Goal: Transaction & Acquisition: Purchase product/service

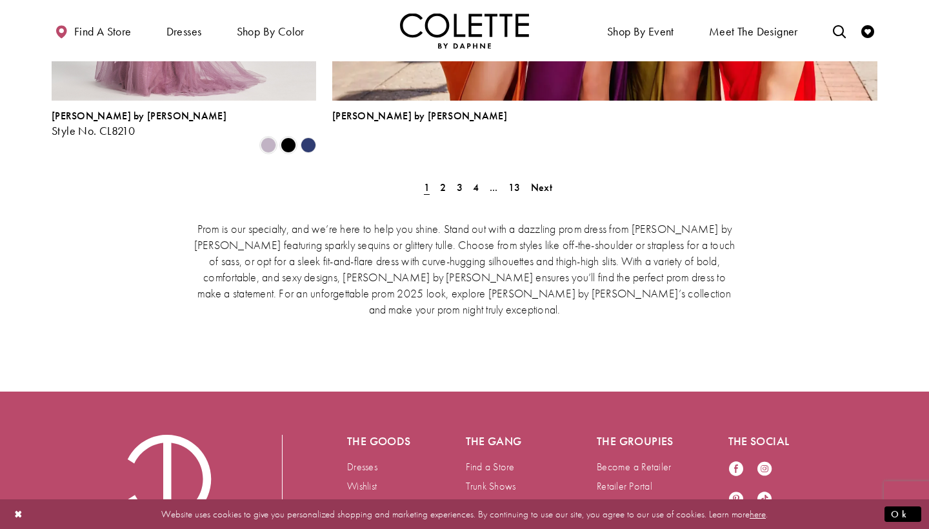
scroll to position [3056, 0]
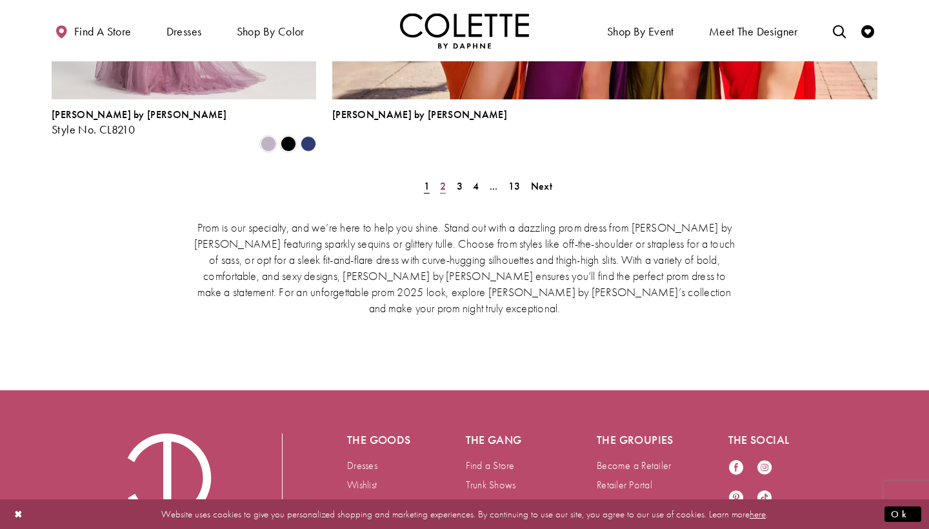
click at [444, 179] on span "2" at bounding box center [443, 186] width 6 height 14
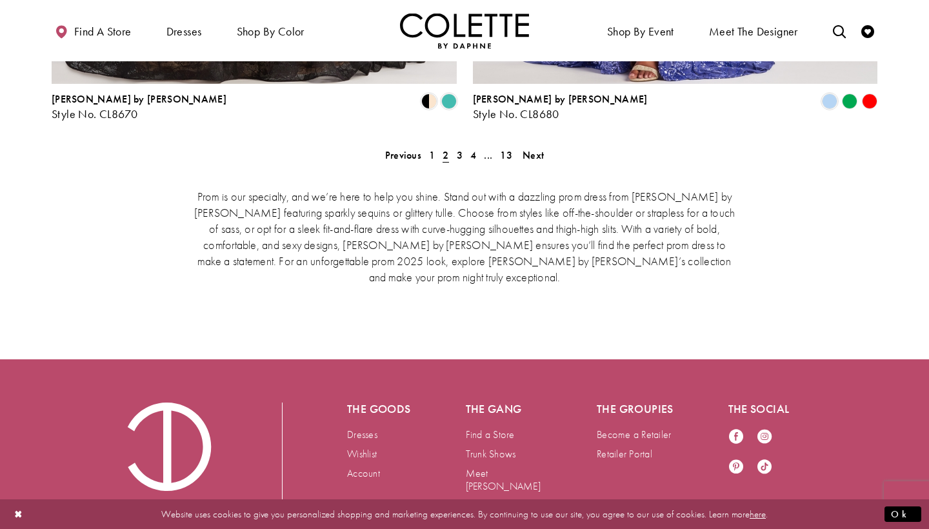
scroll to position [2779, 0]
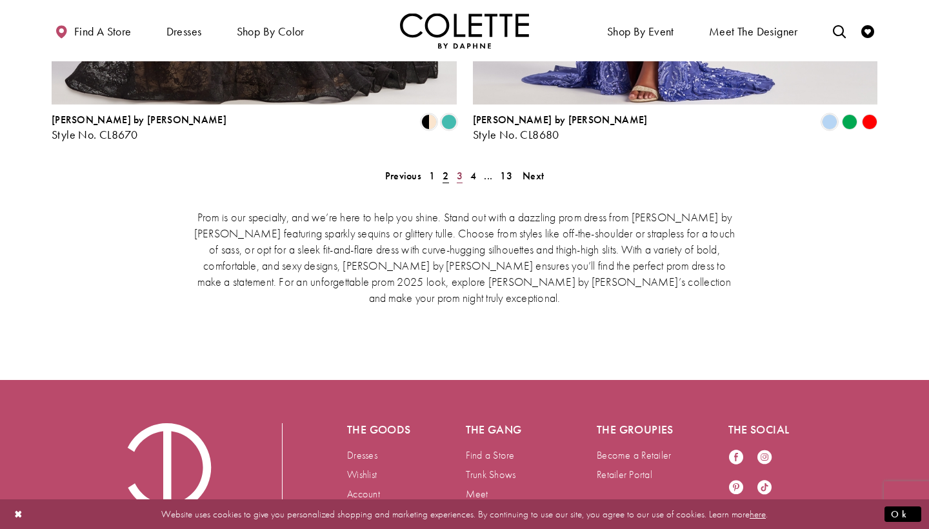
click at [458, 169] on span "3" at bounding box center [460, 176] width 6 height 14
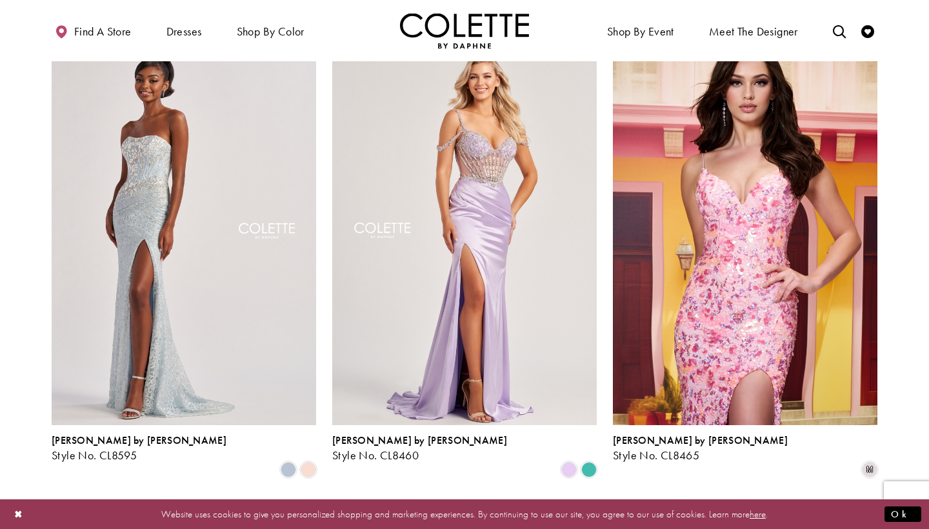
scroll to position [831, 0]
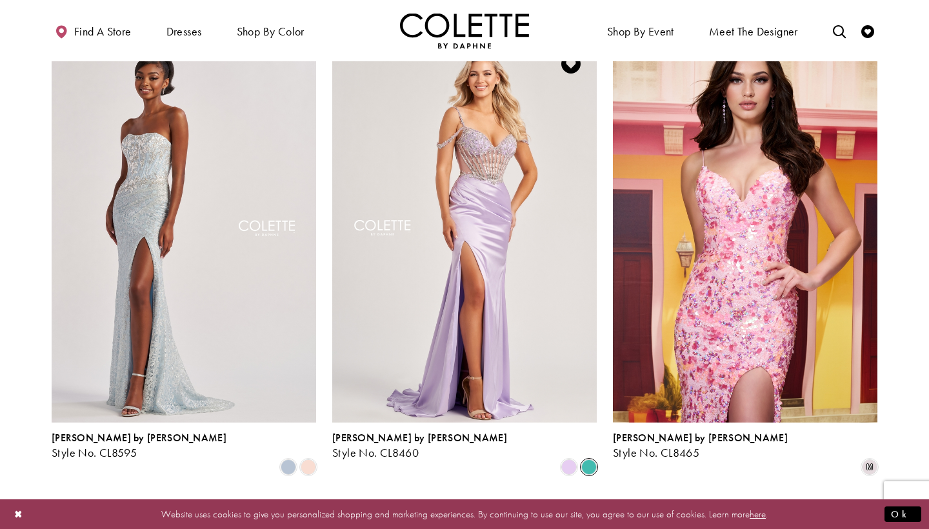
click at [587, 459] on span "Product List" at bounding box center [588, 466] width 15 height 15
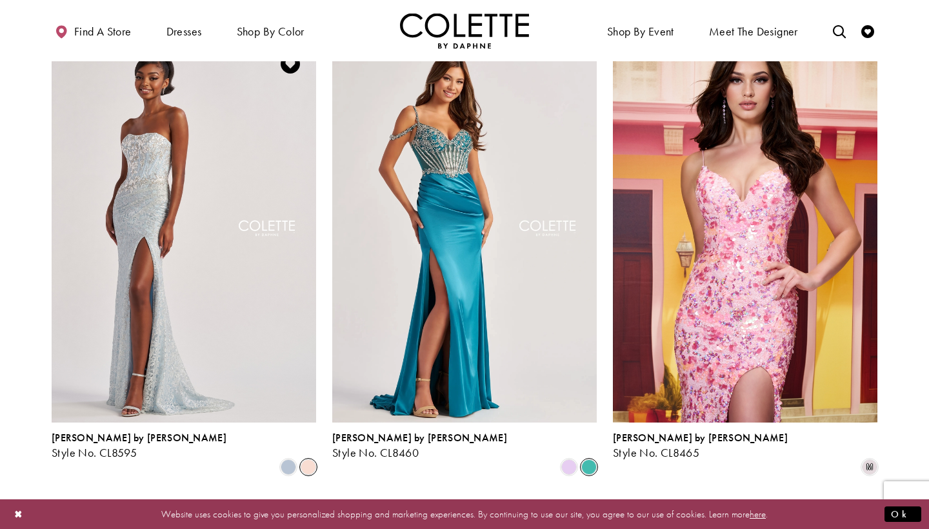
click at [308, 459] on span "Product List" at bounding box center [308, 466] width 15 height 15
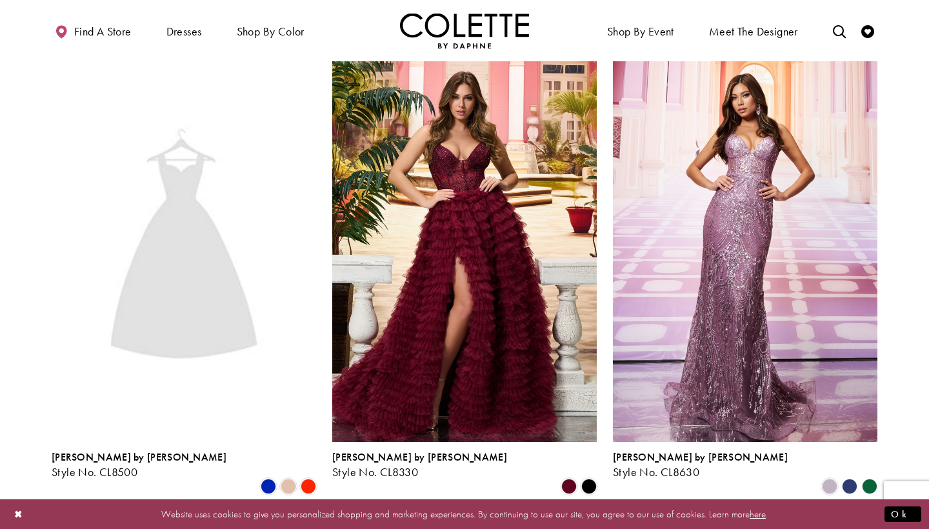
scroll to position [1766, 0]
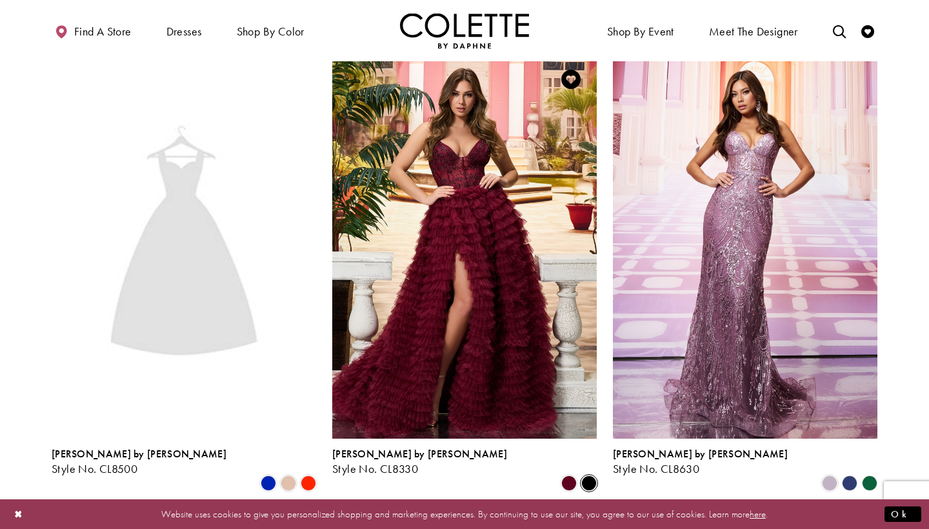
click at [589, 475] on span "Product List" at bounding box center [588, 482] width 15 height 15
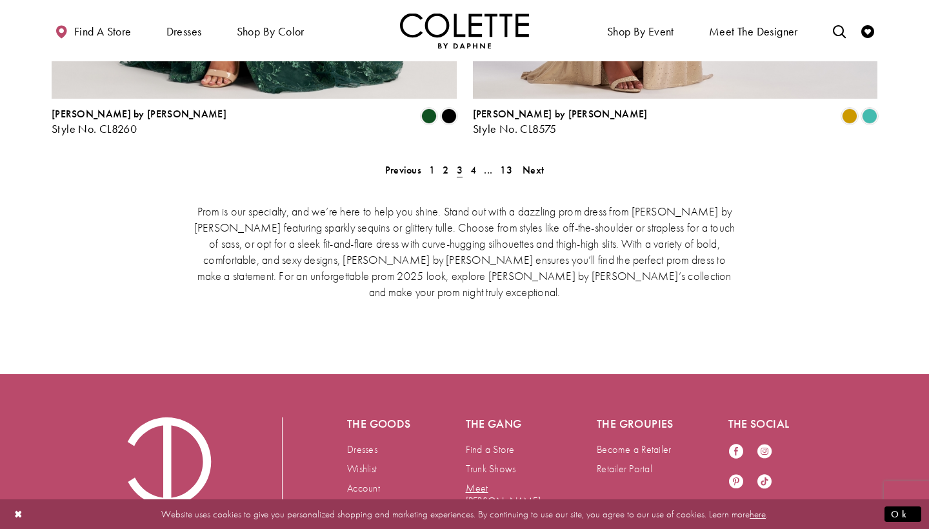
scroll to position [2757, 0]
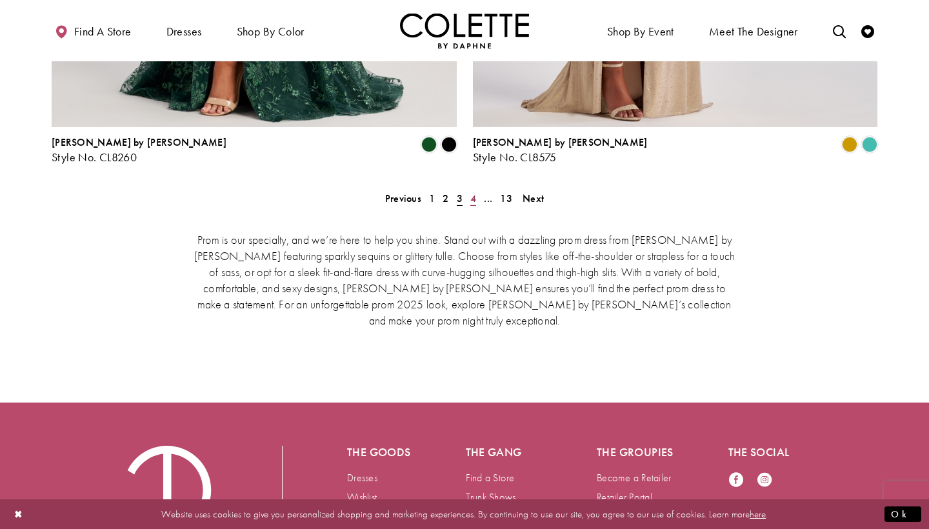
click at [472, 192] on span "4" at bounding box center [473, 199] width 6 height 14
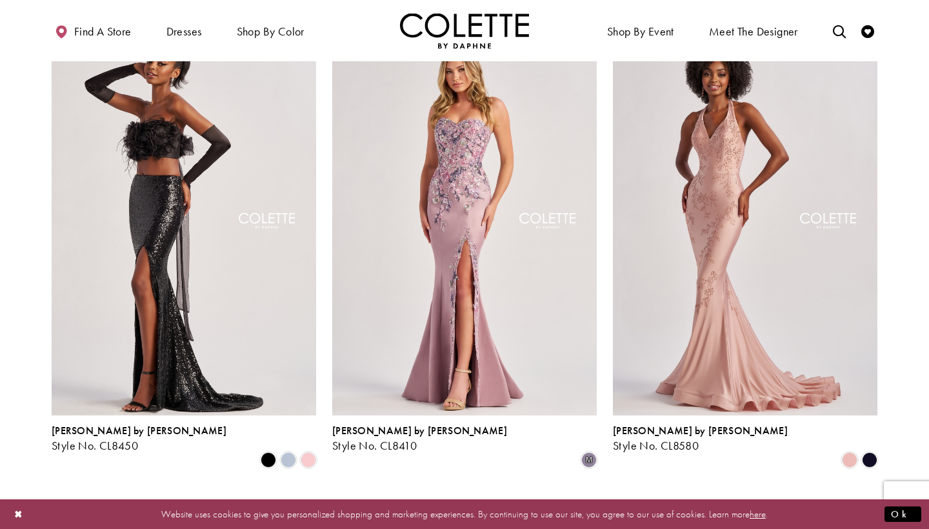
scroll to position [363, 0]
click at [286, 452] on span "Product List" at bounding box center [288, 459] width 15 height 15
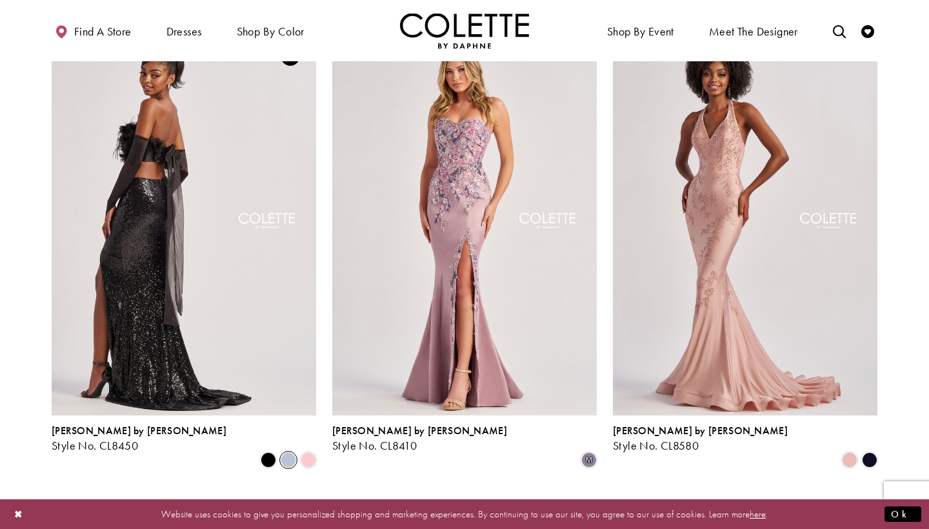
scroll to position [366, 0]
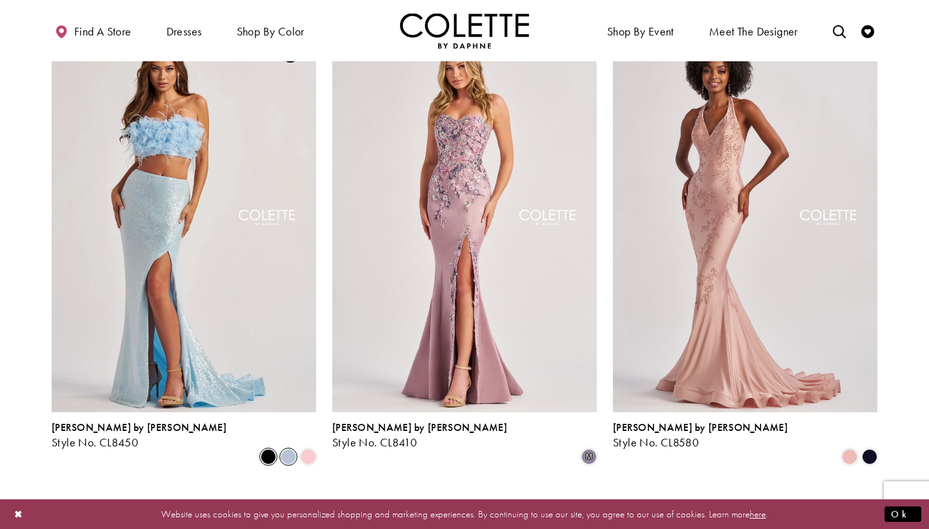
click at [270, 449] on span "Product List" at bounding box center [268, 456] width 15 height 15
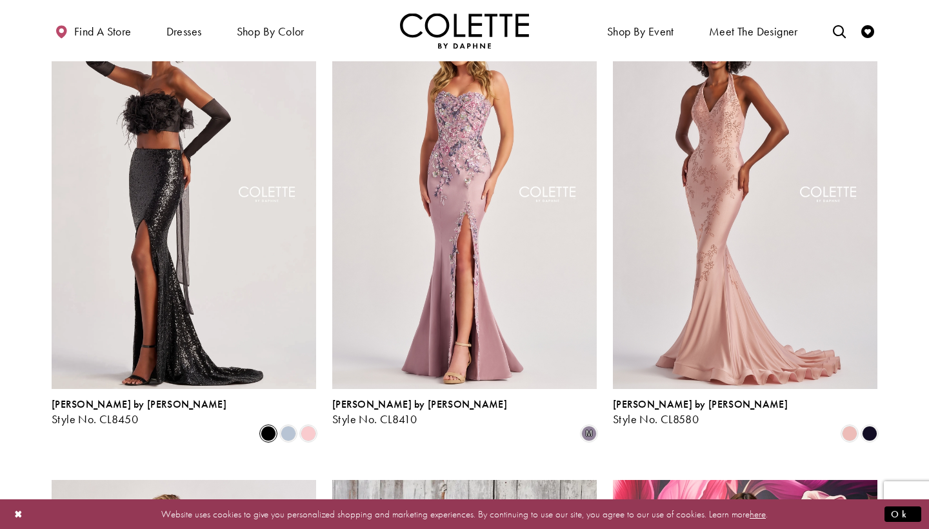
scroll to position [392, 0]
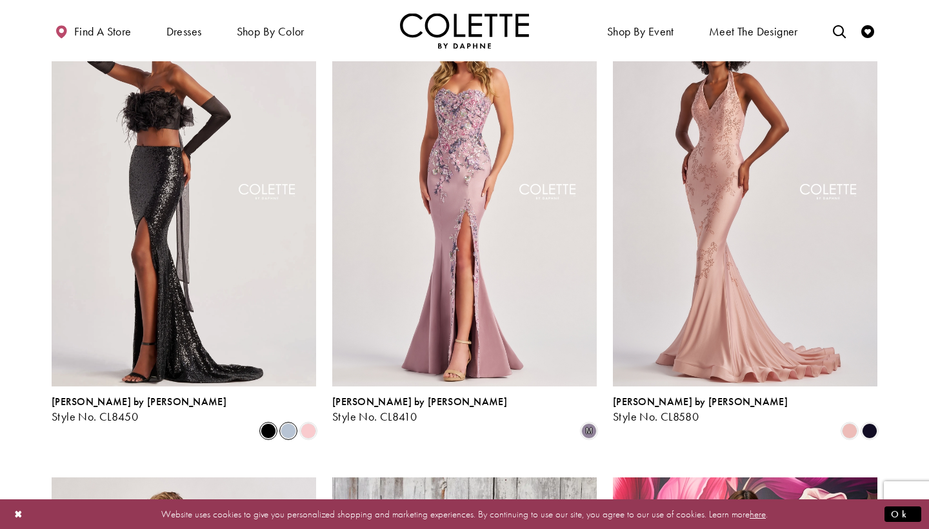
click at [286, 423] on span "Product List" at bounding box center [288, 430] width 15 height 15
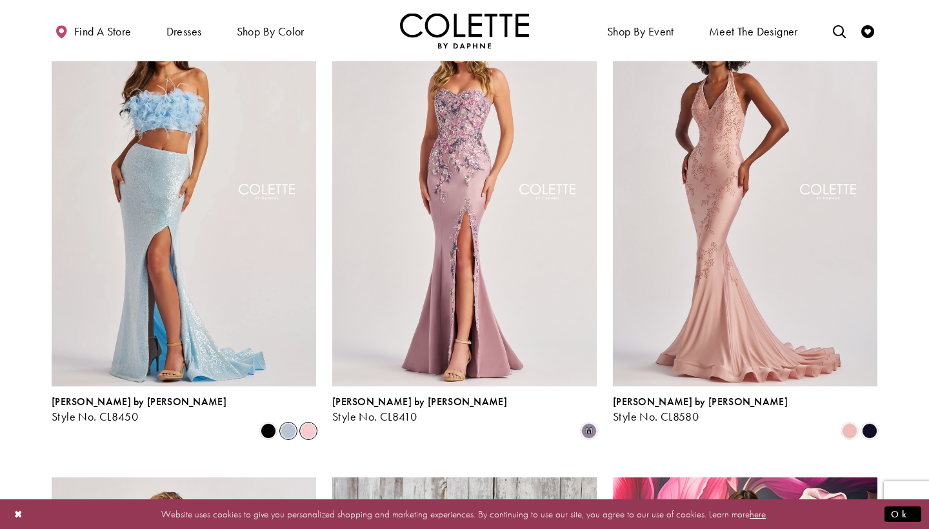
click at [311, 423] on span "Product List" at bounding box center [308, 430] width 15 height 15
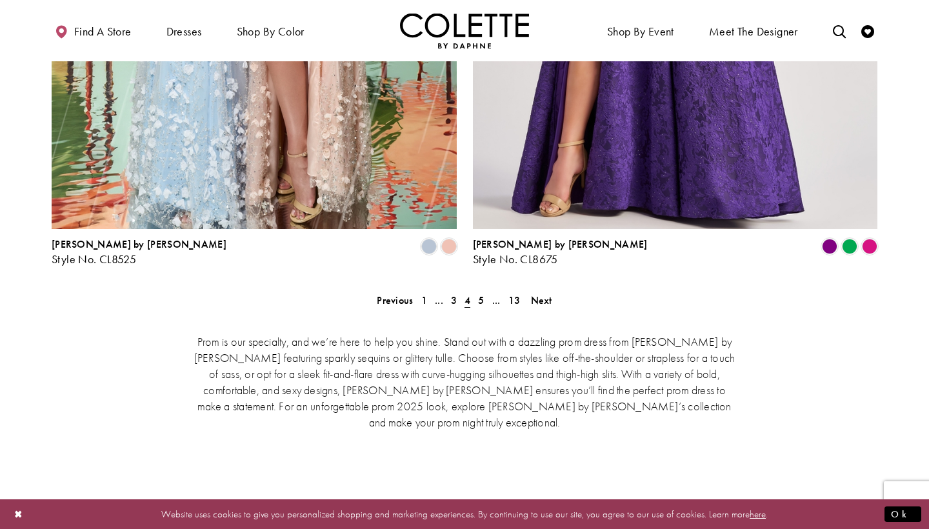
scroll to position [2713, 0]
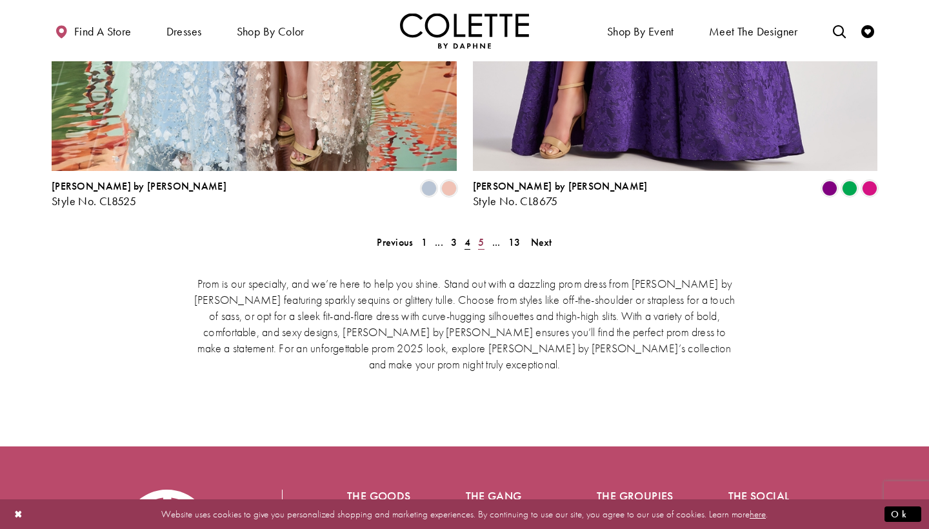
click at [478, 235] on span "5" at bounding box center [481, 242] width 6 height 14
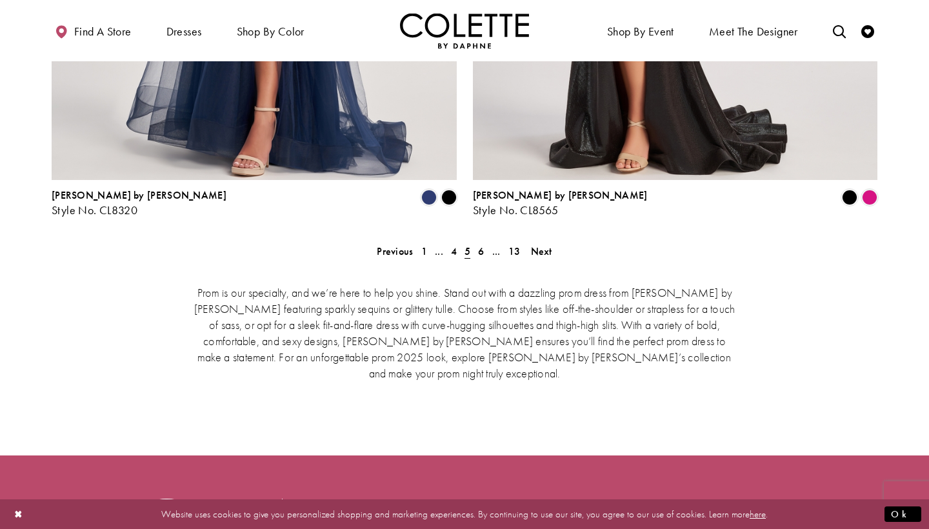
scroll to position [2732, 0]
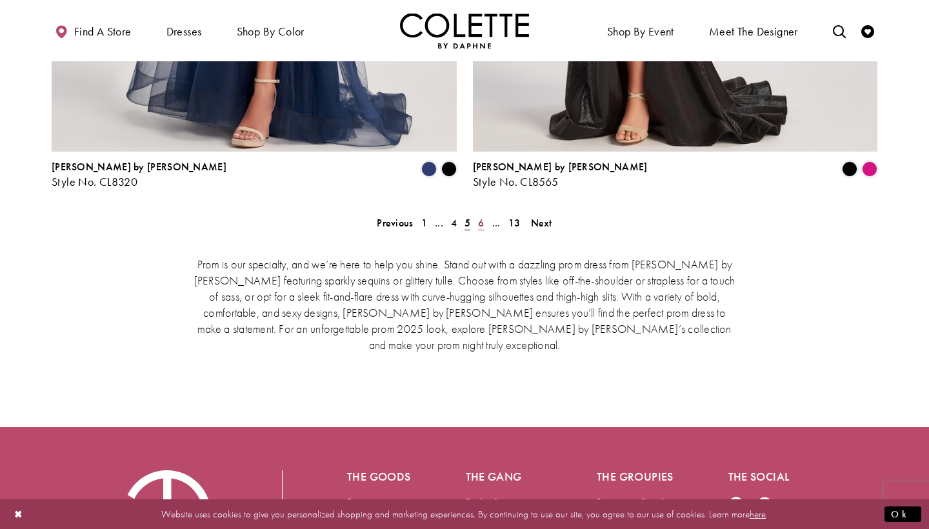
click at [480, 216] on span "6" at bounding box center [481, 223] width 6 height 14
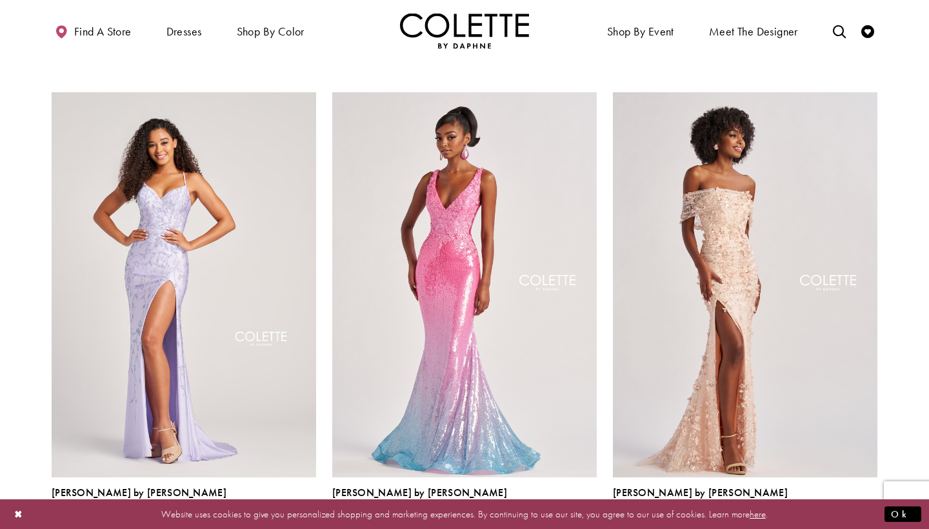
scroll to position [1731, 0]
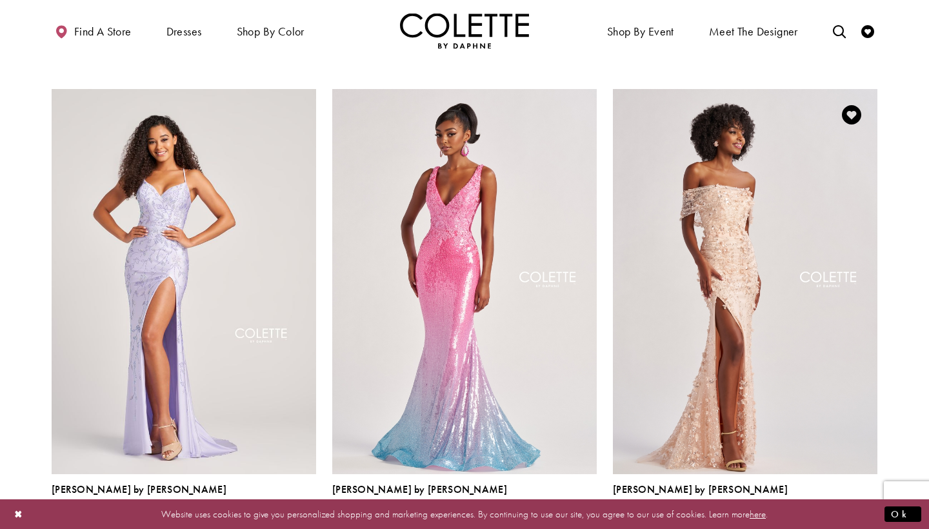
click at [870, 511] on span "Product List" at bounding box center [869, 518] width 15 height 15
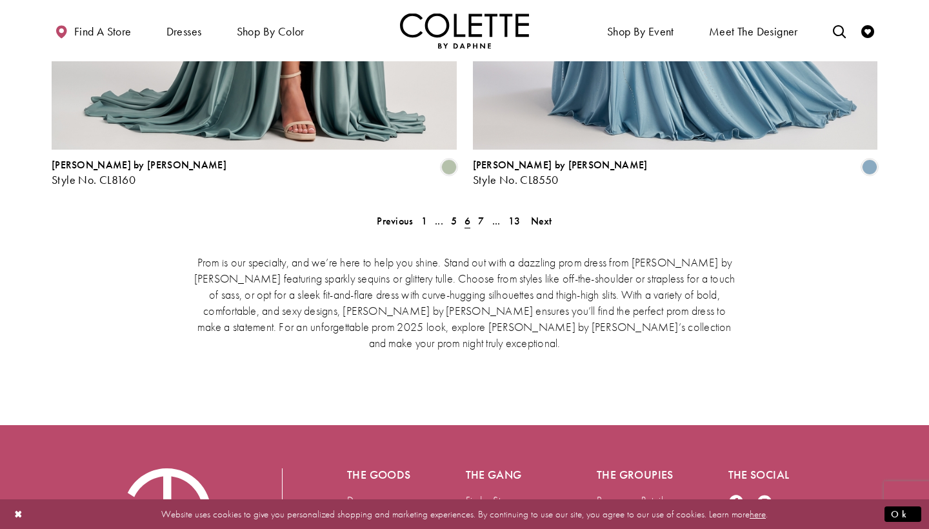
scroll to position [2786, 0]
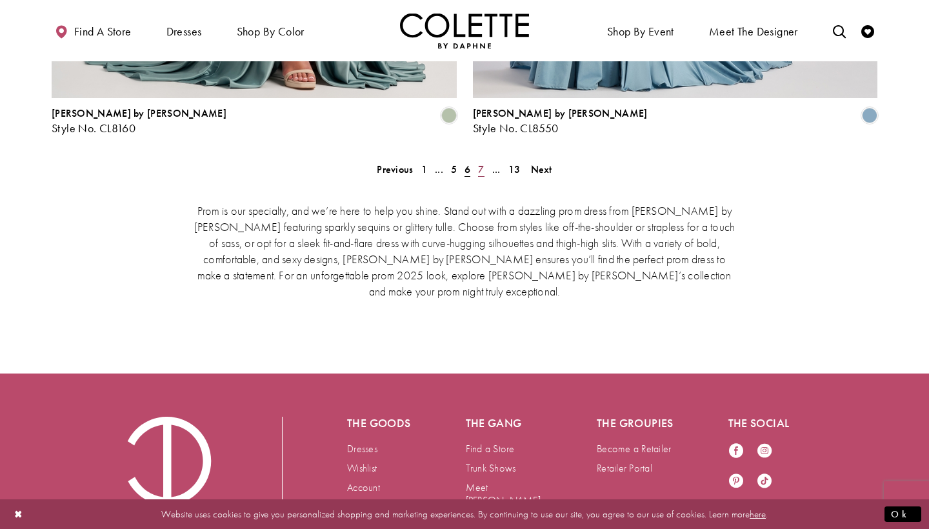
click at [480, 163] on span "7" at bounding box center [481, 170] width 6 height 14
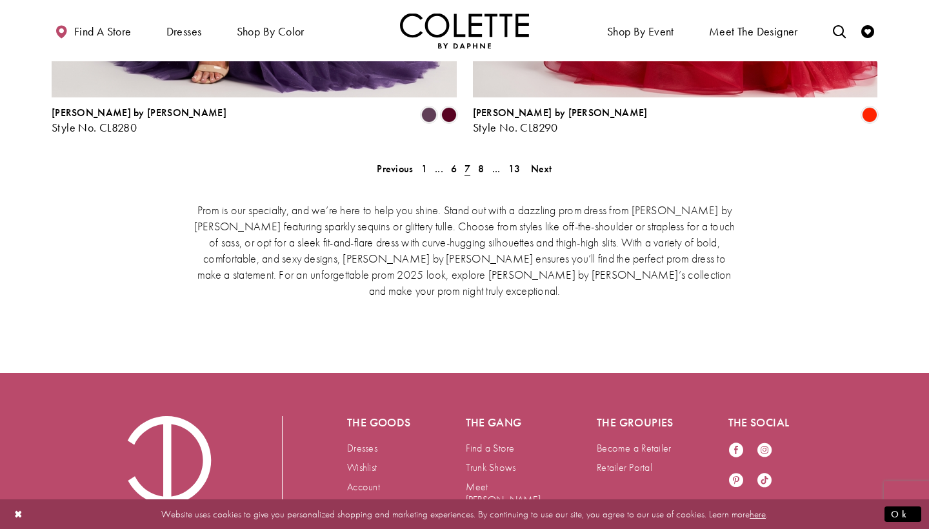
scroll to position [2792, 0]
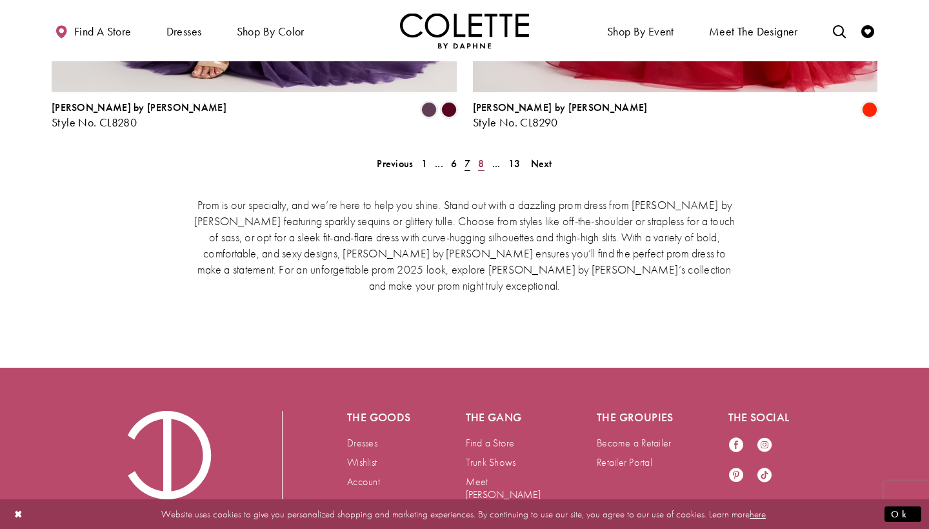
click at [479, 157] on span "8" at bounding box center [481, 164] width 6 height 14
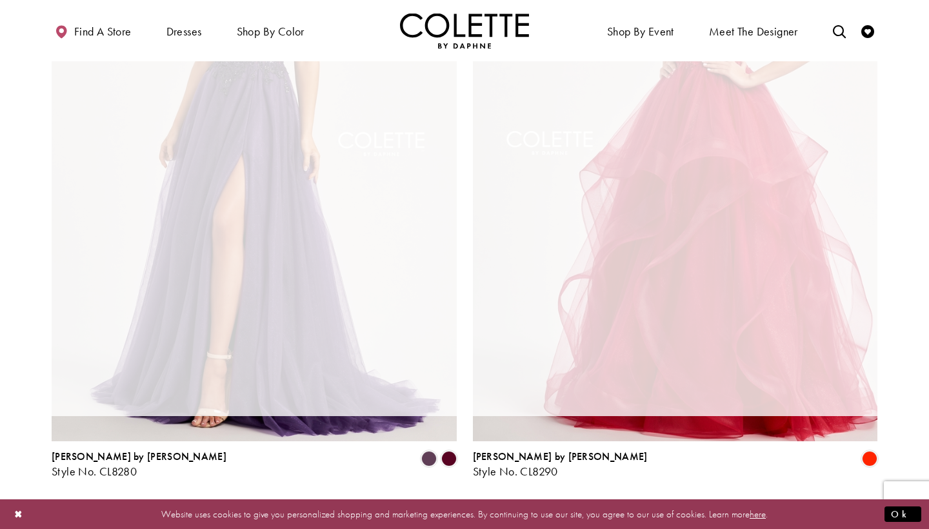
scroll to position [2440, 0]
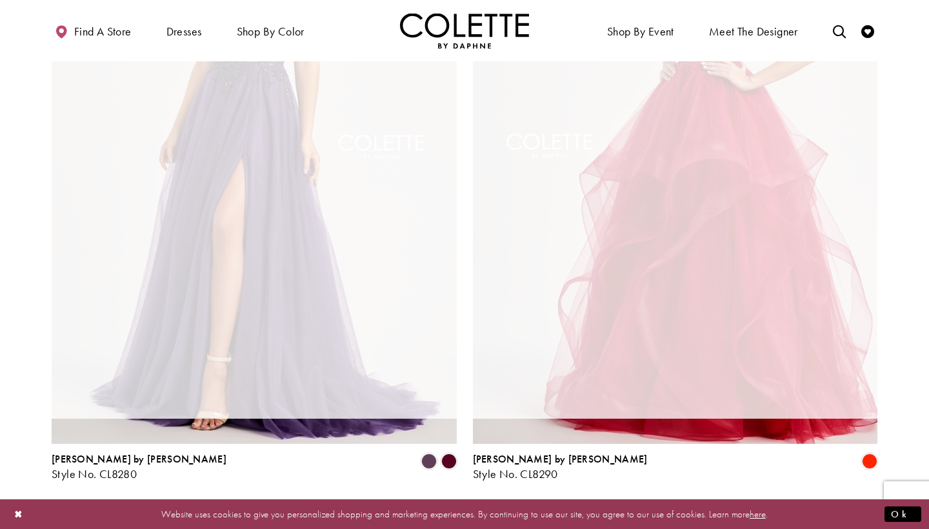
click at [477, 506] on link "8" at bounding box center [481, 515] width 14 height 19
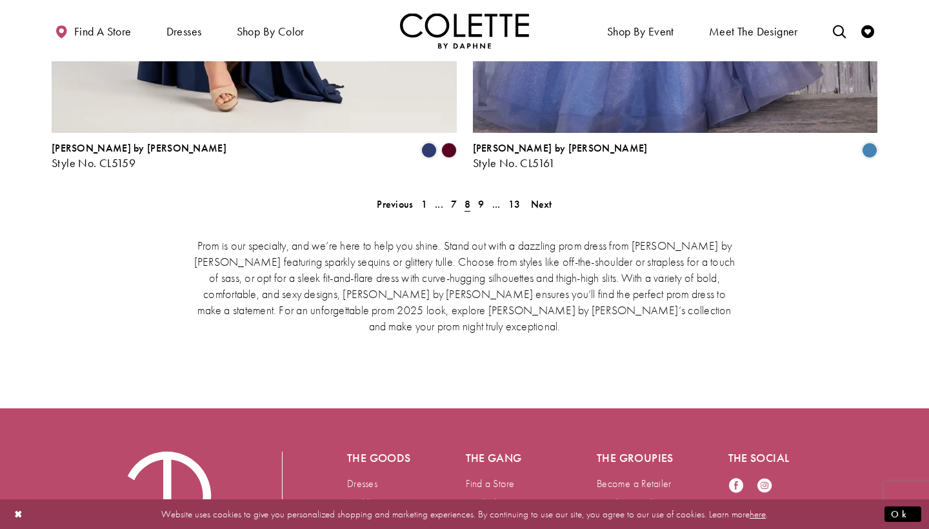
scroll to position [2775, 0]
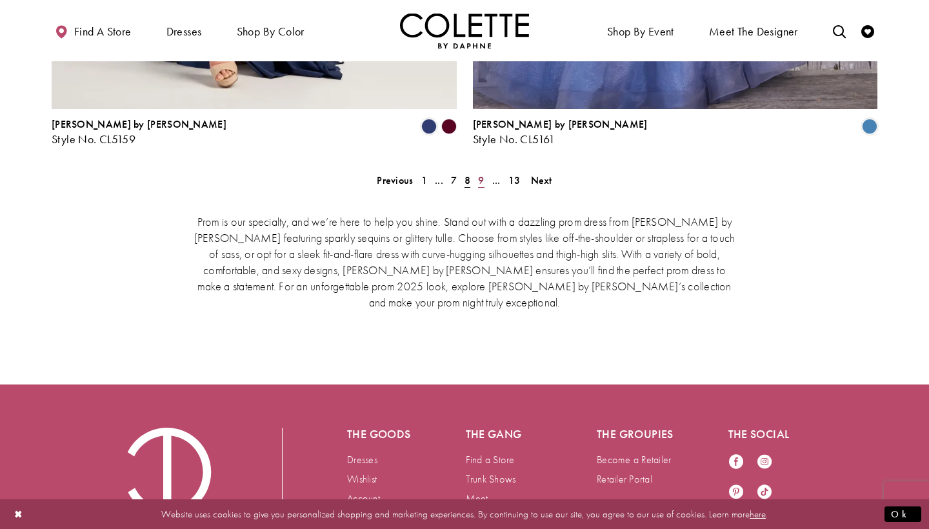
click at [482, 174] on span "9" at bounding box center [481, 181] width 6 height 14
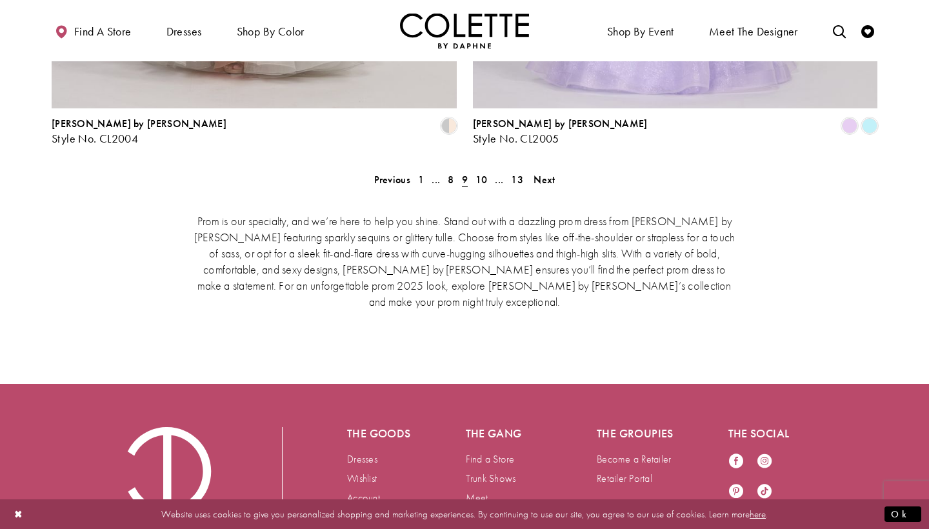
scroll to position [2776, 0]
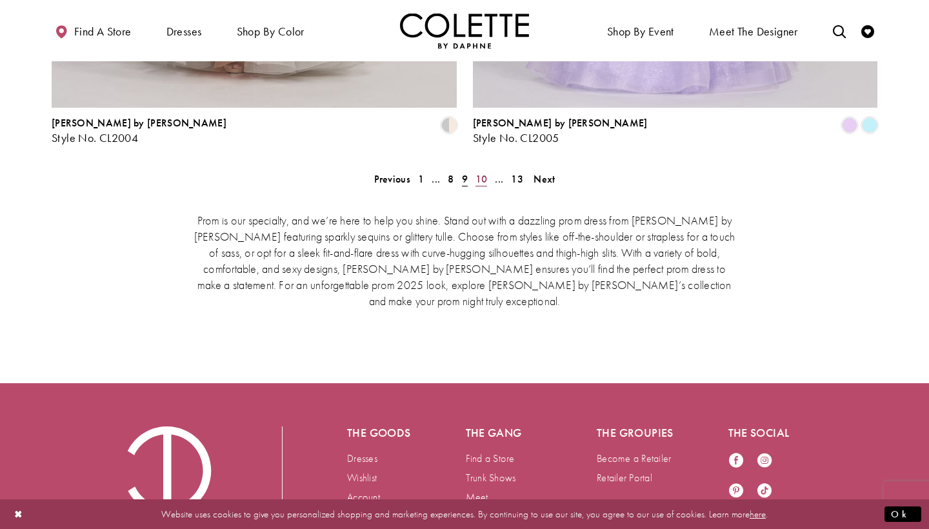
click at [481, 172] on span "10" at bounding box center [481, 179] width 12 height 14
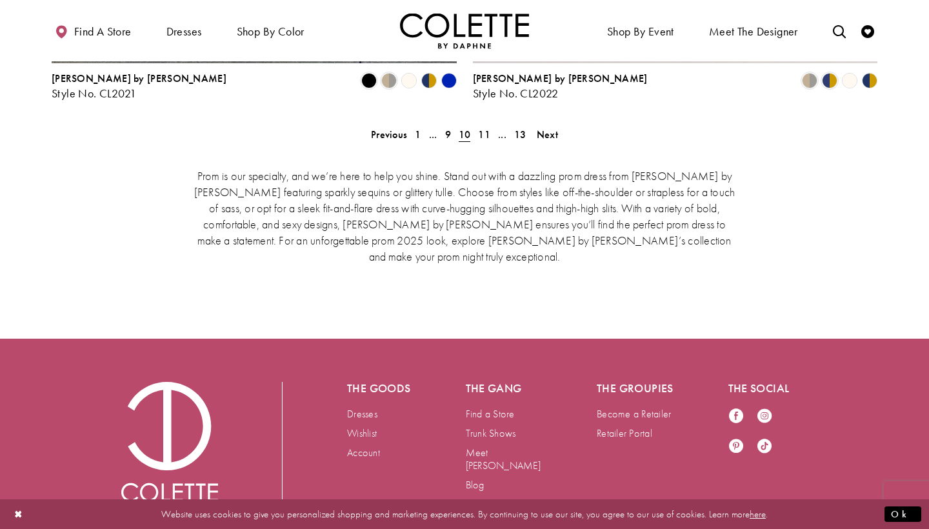
scroll to position [2819, 0]
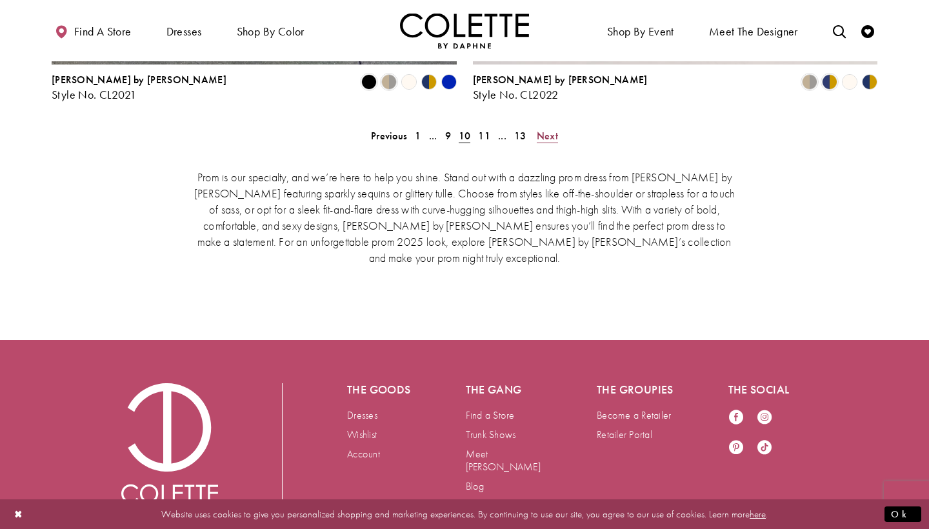
click at [545, 129] on span "Next" at bounding box center [547, 136] width 21 height 14
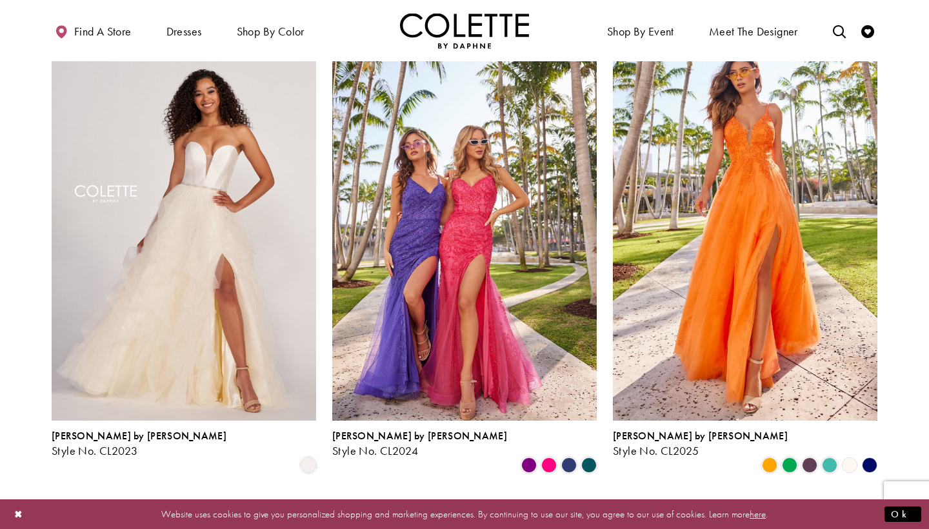
scroll to position [379, 0]
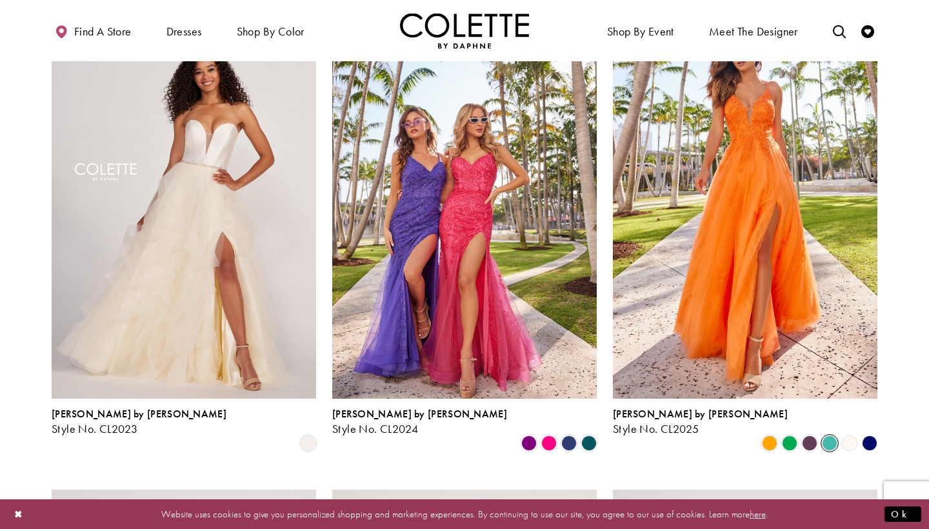
click at [831, 435] on span "Product List" at bounding box center [829, 442] width 15 height 15
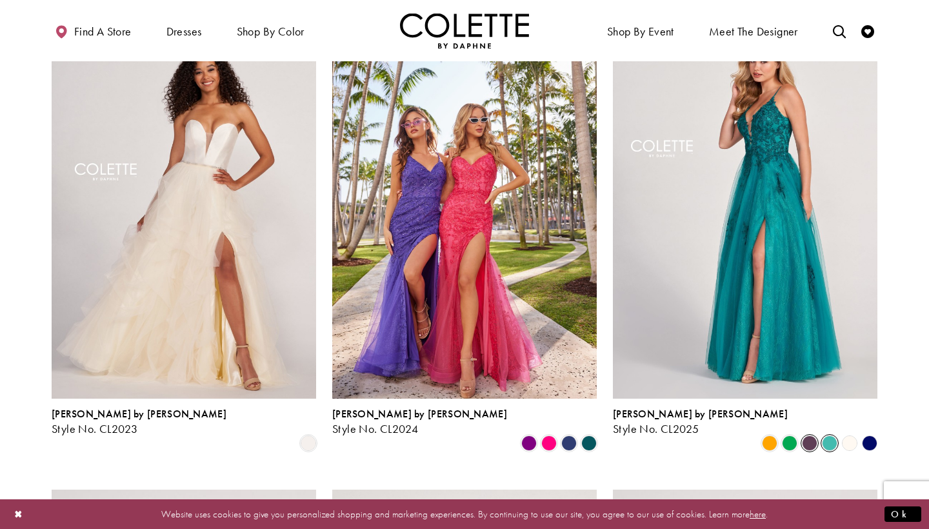
click at [805, 435] on span "Product List" at bounding box center [809, 442] width 15 height 15
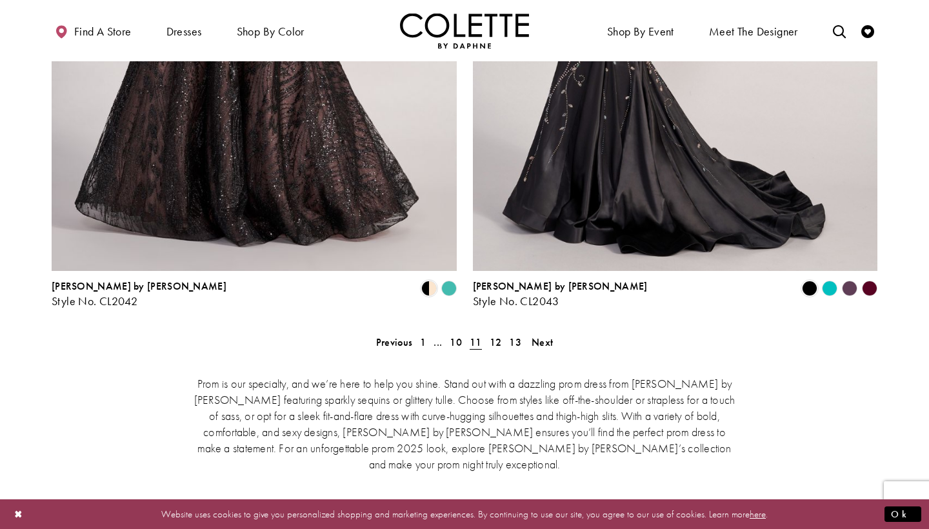
scroll to position [2582, 0]
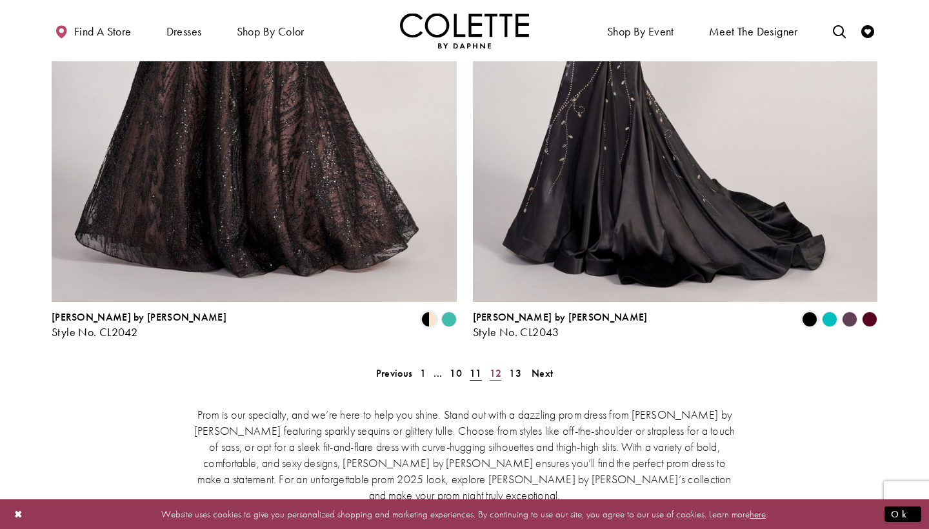
click at [490, 366] on span "12" at bounding box center [496, 373] width 12 height 14
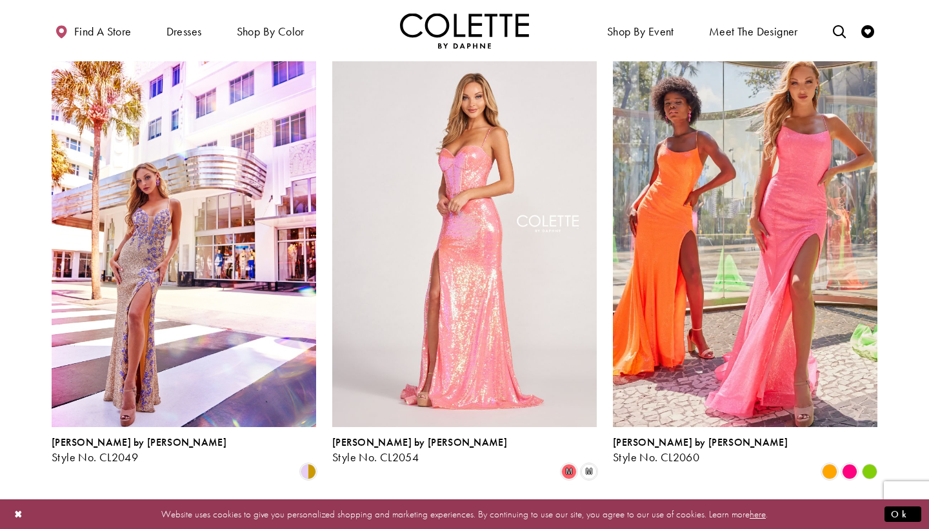
scroll to position [369, 0]
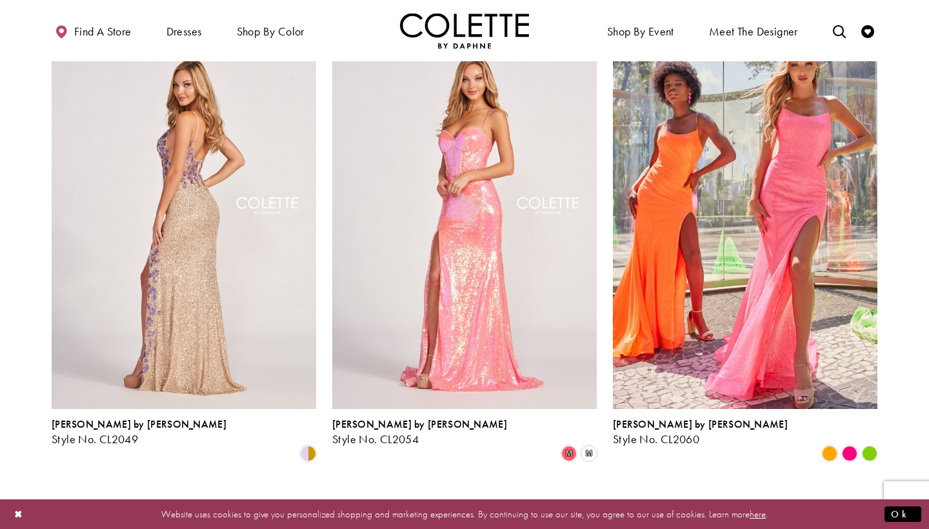
click at [242, 288] on img "Visit Colette by Daphne Style No. CL2049 Page" at bounding box center [184, 216] width 264 height 384
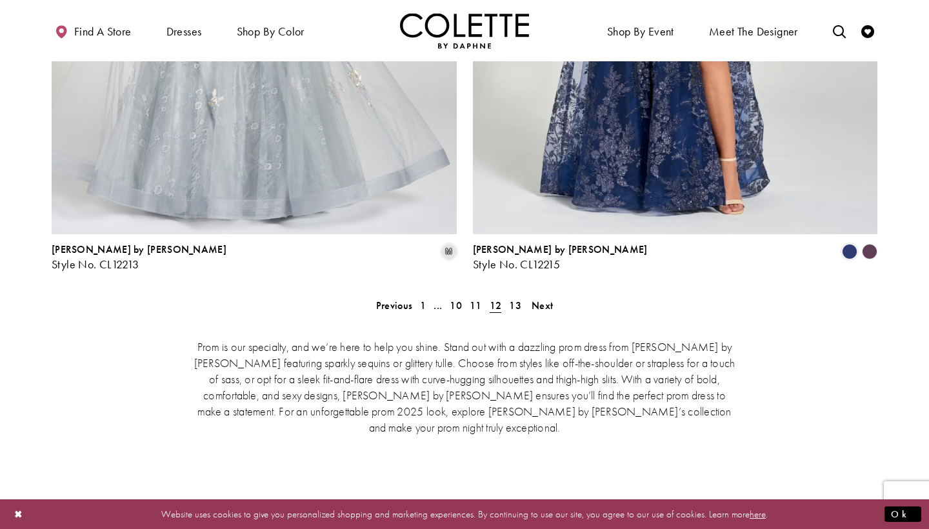
scroll to position [2692, 0]
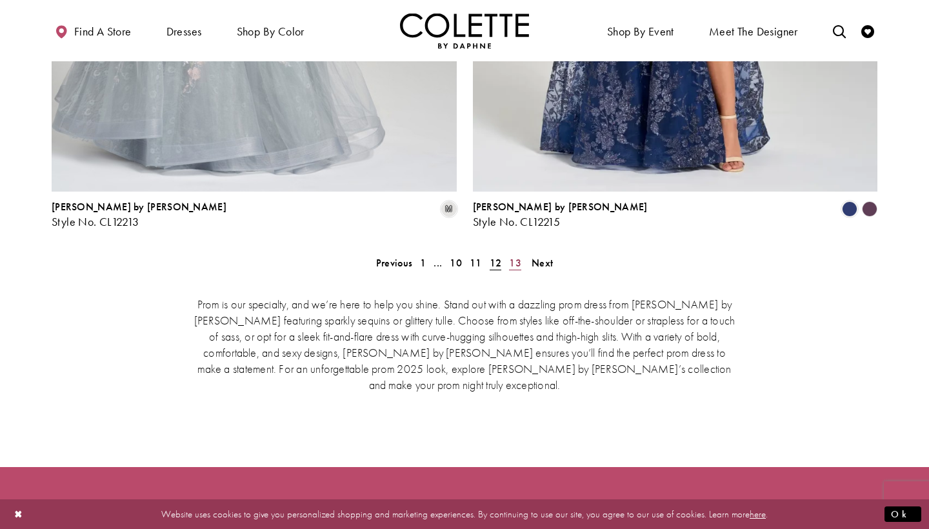
click at [515, 256] on span "13" at bounding box center [515, 263] width 12 height 14
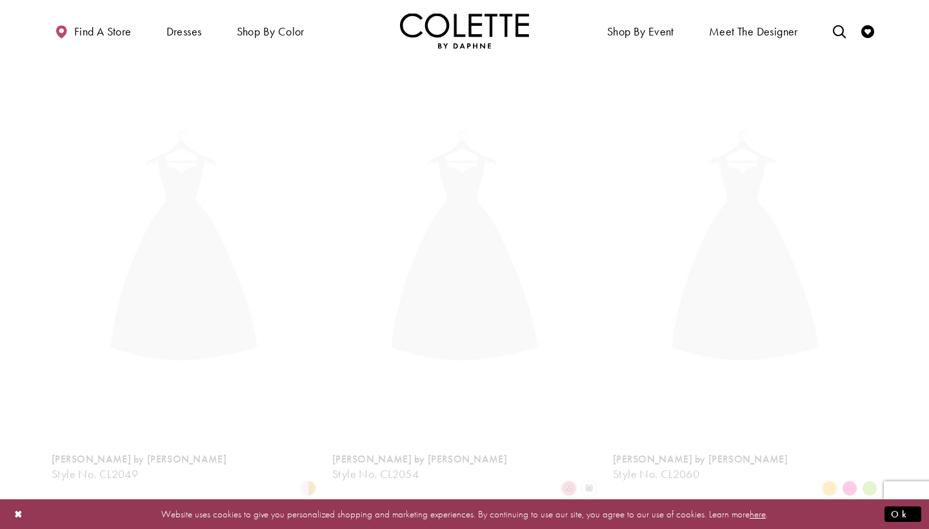
scroll to position [331, 0]
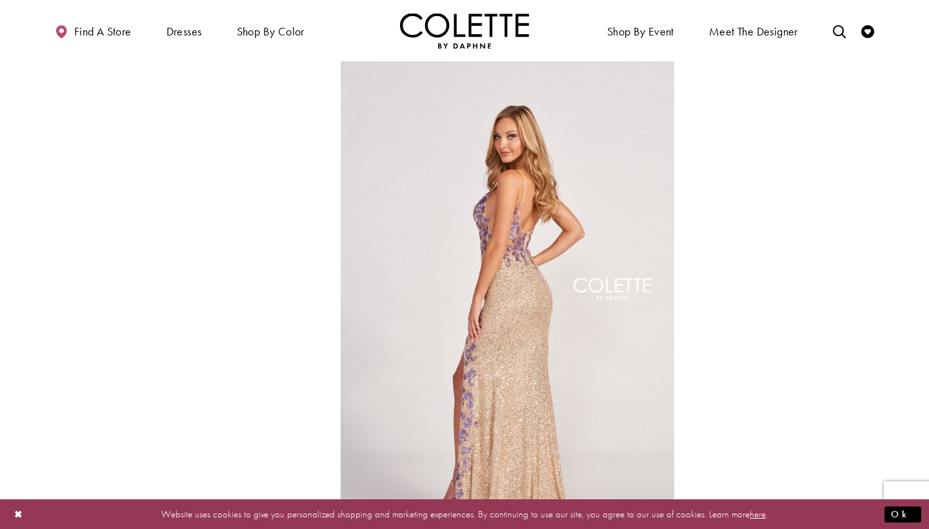
scroll to position [512, 0]
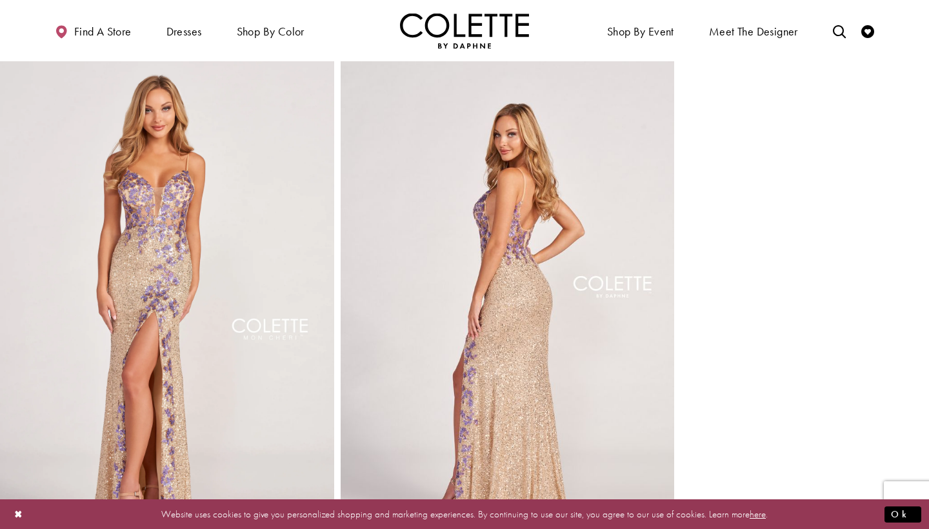
click at [166, 353] on video "Style CL2049 Colette by Daphne #2 autoplay loop mute video" at bounding box center [167, 307] width 334 height 501
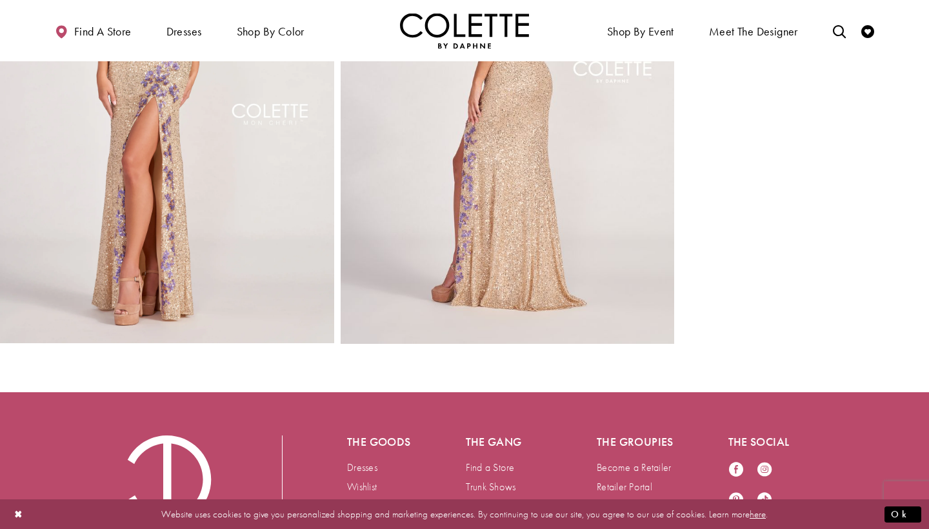
scroll to position [677, 0]
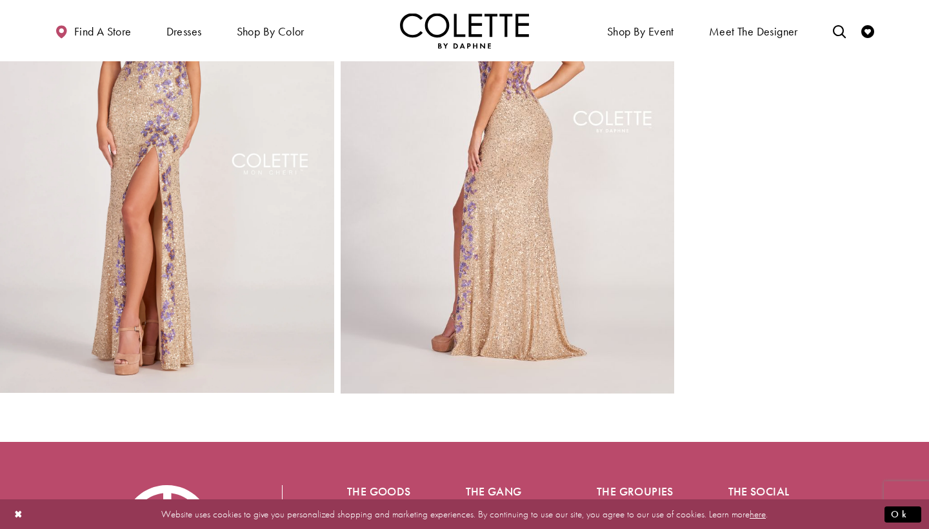
click at [157, 270] on video "Style CL2049 Colette by Daphne #2 autoplay loop mute video" at bounding box center [167, 142] width 334 height 501
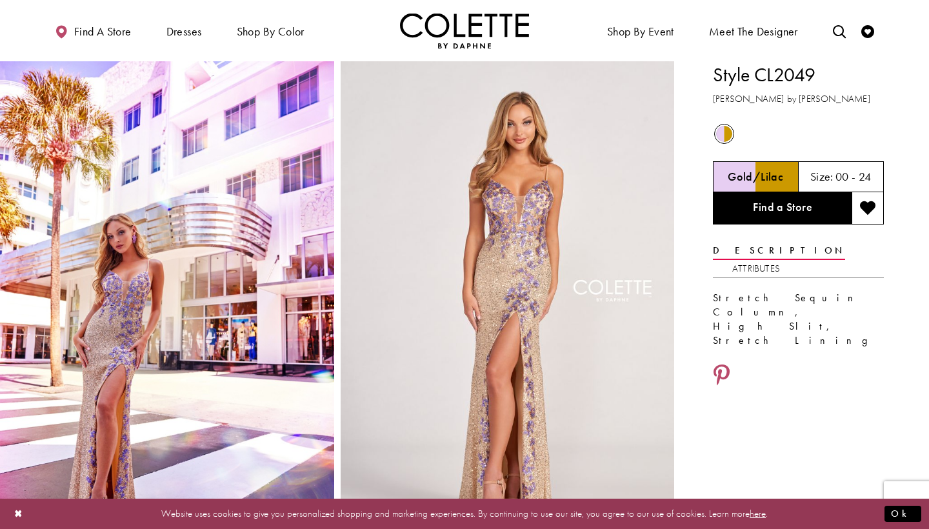
scroll to position [0, 0]
